Goal: Task Accomplishment & Management: Use online tool/utility

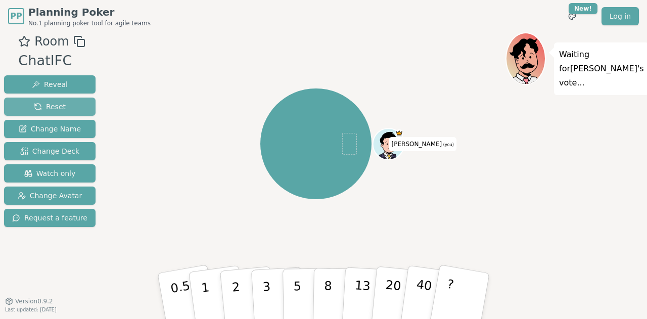
click at [34, 106] on span "Reset" at bounding box center [50, 107] width 32 height 10
click at [395, 116] on img at bounding box center [396, 117] width 12 height 12
click at [160, 224] on div "[PERSON_NAME] (you)" at bounding box center [315, 144] width 379 height 187
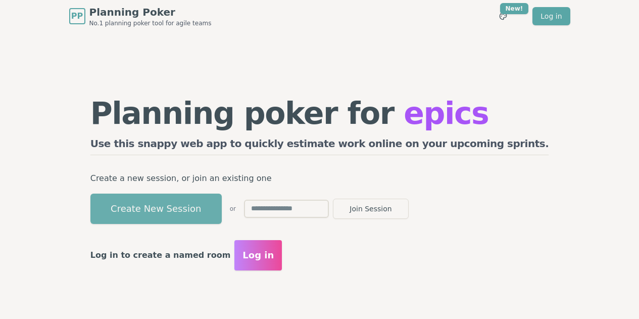
click at [204, 212] on button "Create New Session" at bounding box center [155, 209] width 131 height 30
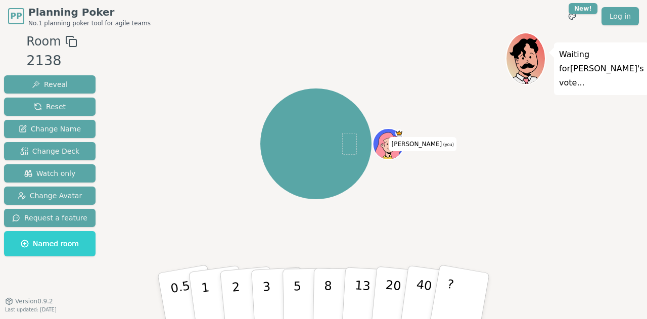
click at [396, 142] on icon at bounding box center [389, 143] width 30 height 3
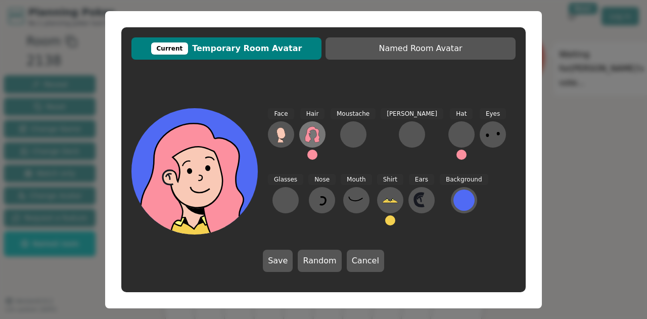
click at [311, 136] on icon at bounding box center [312, 134] width 16 height 16
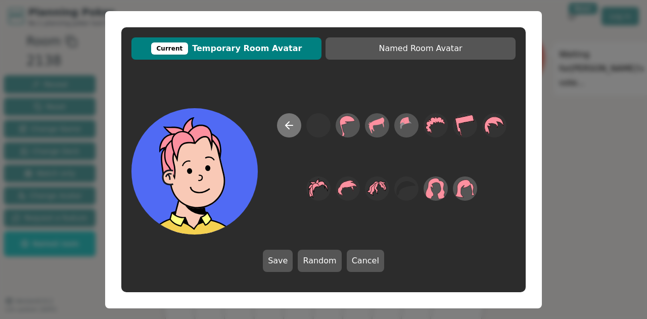
click at [292, 134] on button at bounding box center [289, 125] width 24 height 24
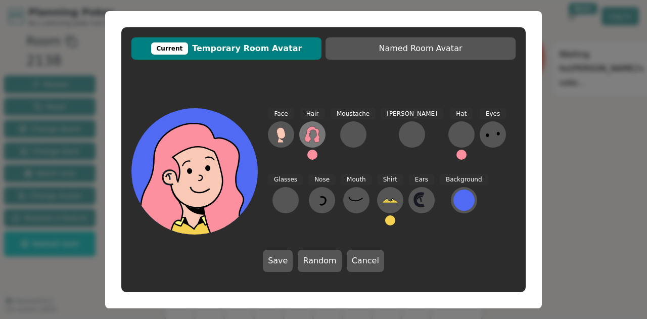
click at [307, 135] on icon at bounding box center [312, 134] width 15 height 16
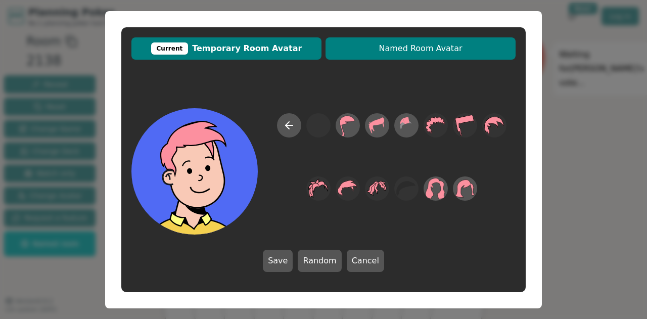
click at [360, 51] on span "Named Room Avatar" at bounding box center [421, 48] width 180 height 12
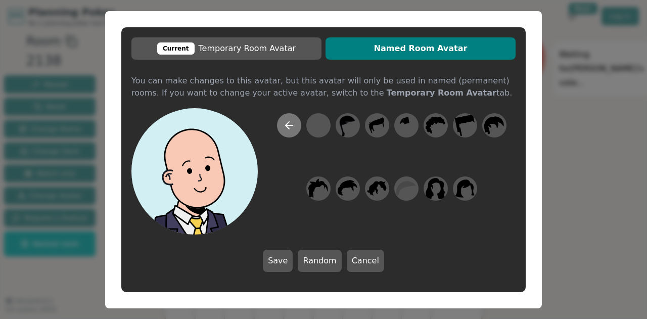
click at [288, 127] on icon at bounding box center [288, 125] width 4 height 7
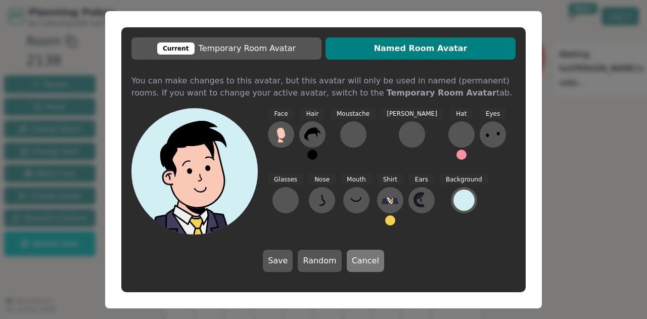
click at [356, 260] on button "Cancel" at bounding box center [365, 261] width 37 height 22
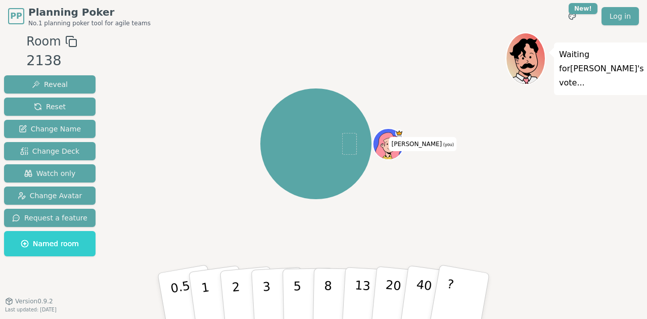
click at [389, 140] on icon at bounding box center [388, 145] width 29 height 27
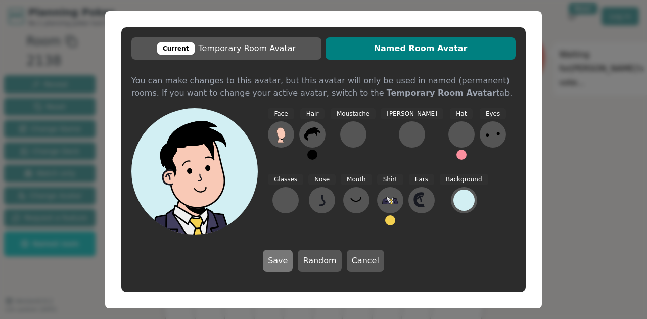
click at [279, 258] on button "Save" at bounding box center [278, 261] width 30 height 22
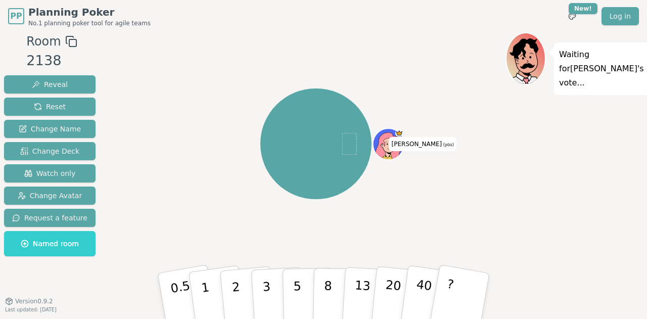
click at [391, 143] on ellipse at bounding box center [392, 144] width 2 height 2
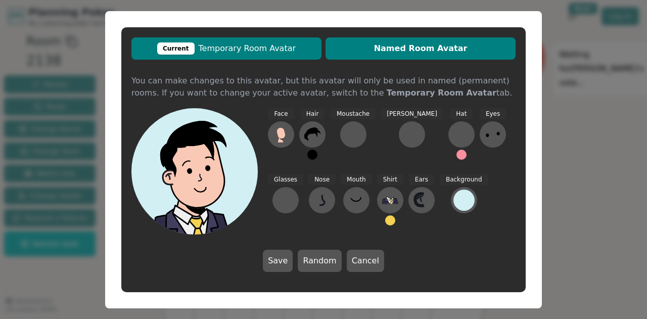
click at [251, 55] on button "Current Temporary Room Avatar" at bounding box center [226, 48] width 190 height 22
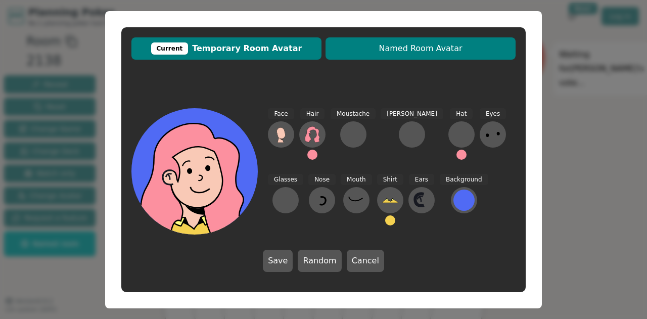
click at [353, 43] on span "Named Room Avatar" at bounding box center [421, 48] width 180 height 12
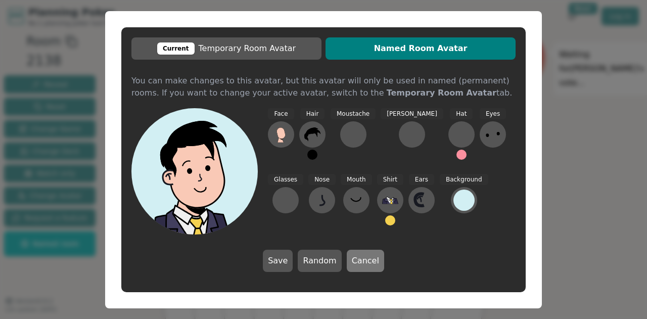
click at [376, 267] on button "Cancel" at bounding box center [365, 261] width 37 height 22
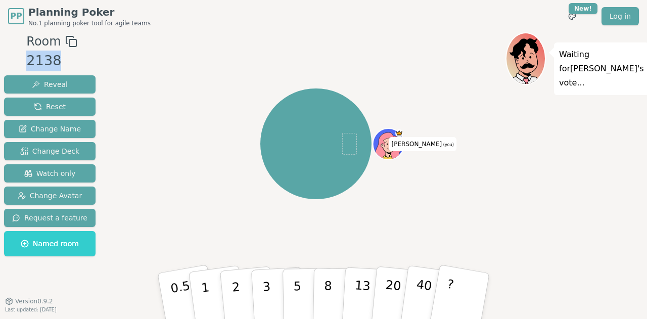
drag, startPoint x: 23, startPoint y: 61, endPoint x: 71, endPoint y: 63, distance: 48.1
click at [71, 63] on div "Room 2138 Reveal Reset Change Name Change Deck Watch only Change Avatar Request…" at bounding box center [50, 146] width 100 height 228
click at [71, 63] on div "2138" at bounding box center [51, 61] width 51 height 21
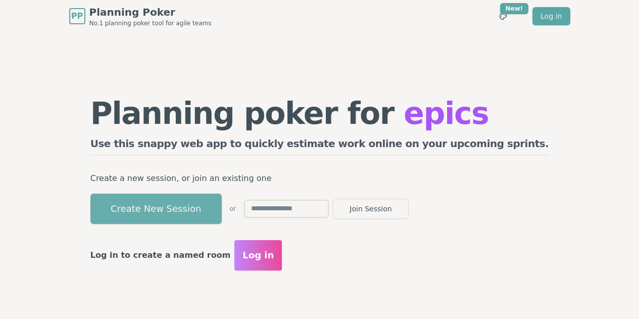
click at [219, 219] on button "Create New Session" at bounding box center [155, 209] width 131 height 30
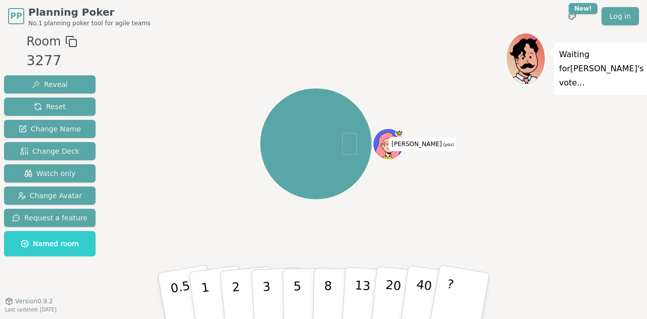
click at [388, 145] on icon at bounding box center [389, 145] width 3 height 3
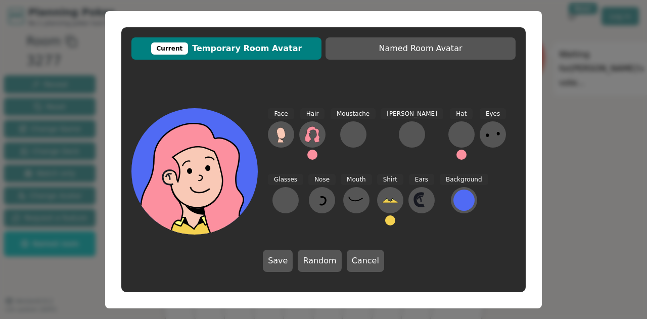
click at [314, 154] on button at bounding box center [312, 155] width 10 height 10
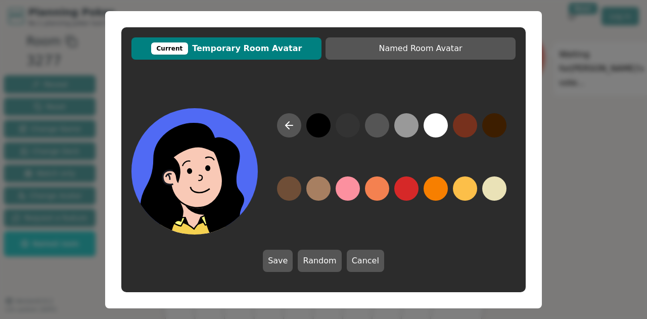
click at [316, 134] on button at bounding box center [318, 125] width 24 height 24
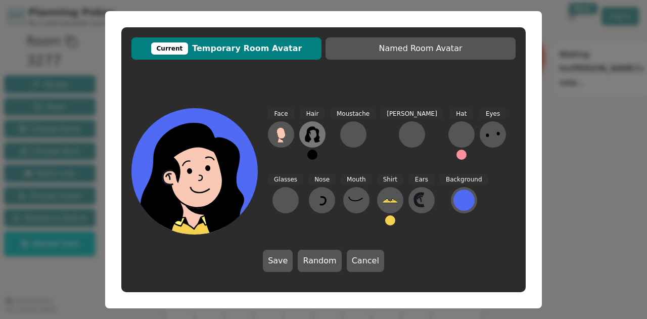
click at [310, 136] on icon at bounding box center [312, 134] width 16 height 16
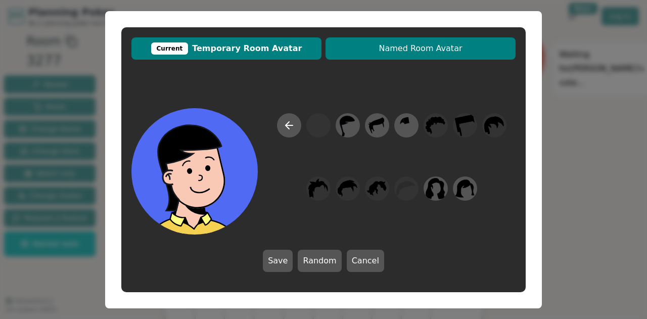
click at [364, 45] on span "Named Room Avatar" at bounding box center [421, 48] width 180 height 12
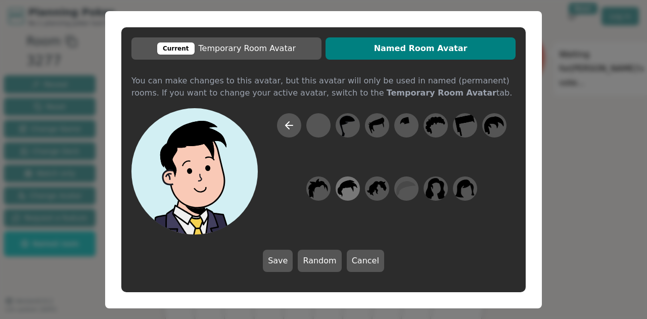
click at [354, 191] on icon at bounding box center [348, 188] width 20 height 23
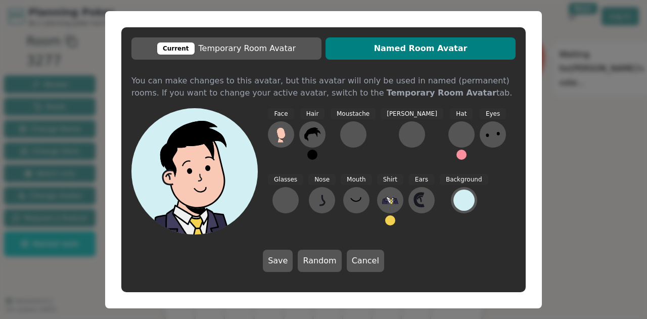
click at [385, 222] on button at bounding box center [390, 220] width 10 height 10
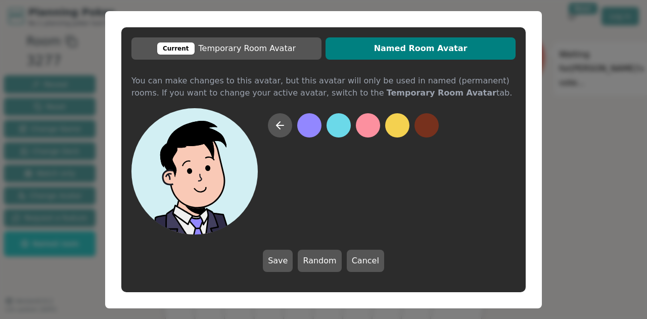
click at [310, 132] on button at bounding box center [309, 125] width 24 height 24
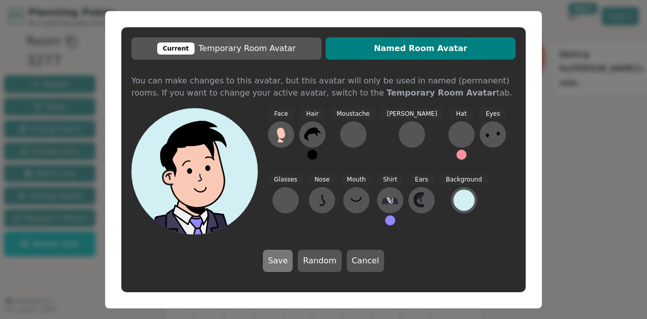
click at [285, 258] on button "Save" at bounding box center [278, 261] width 30 height 22
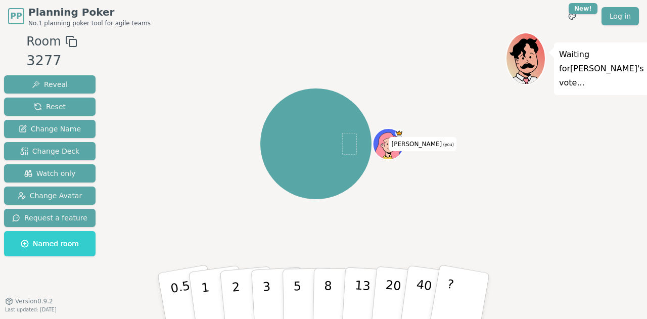
click at [268, 188] on div "[PERSON_NAME] (you)" at bounding box center [315, 143] width 111 height 111
click at [43, 110] on span "Reset" at bounding box center [50, 107] width 32 height 10
click at [64, 127] on span "Change Name" at bounding box center [50, 129] width 62 height 10
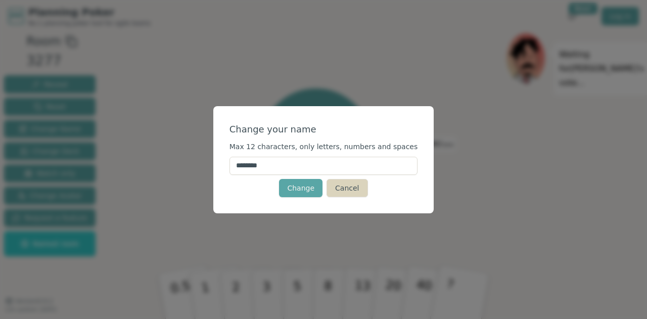
click at [352, 189] on button "Cancel" at bounding box center [347, 188] width 41 height 18
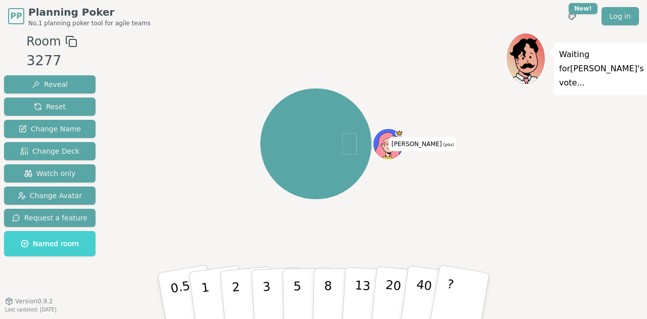
click at [60, 248] on span "Named room" at bounding box center [50, 244] width 58 height 10
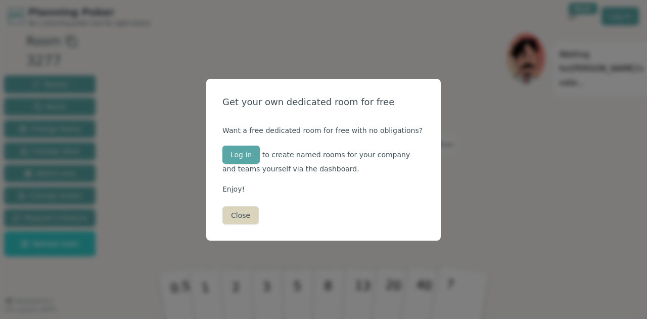
click at [237, 213] on button "Close" at bounding box center [240, 215] width 36 height 18
